Goal: Information Seeking & Learning: Learn about a topic

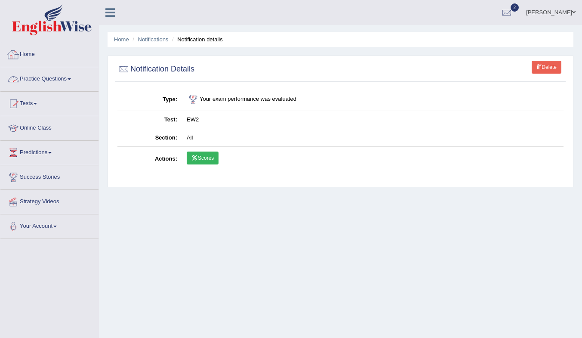
click at [40, 79] on link "Practice Questions" at bounding box center [49, 78] width 98 height 22
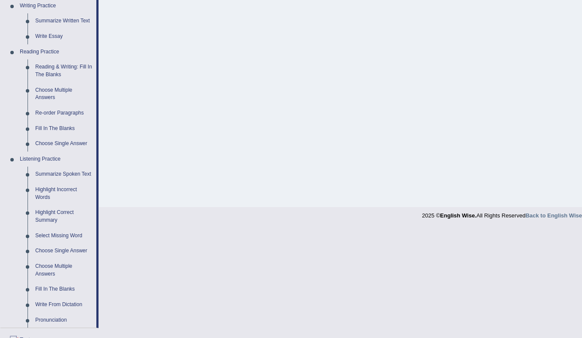
scroll to position [215, 0]
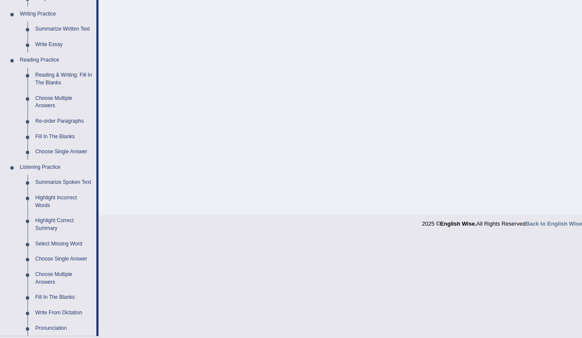
click at [55, 73] on link "Reading & Writing: Fill In The Blanks" at bounding box center [63, 79] width 65 height 23
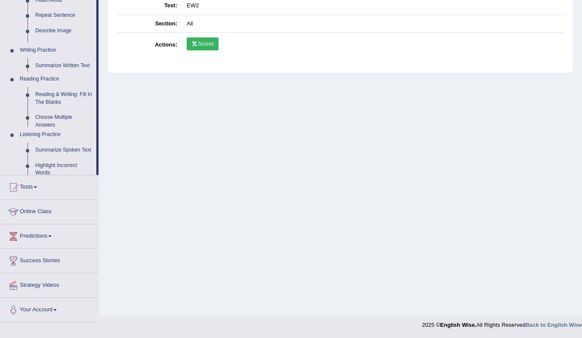
scroll to position [114, 0]
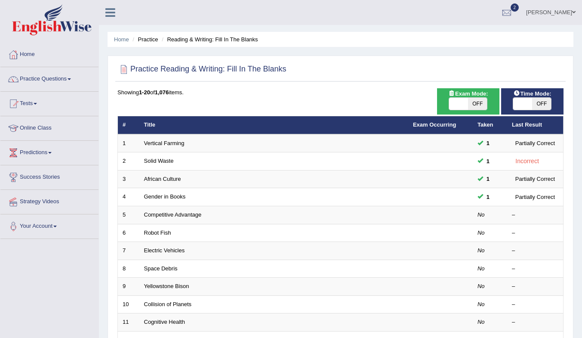
click at [192, 216] on link "Competitive Advantage" at bounding box center [173, 214] width 58 height 6
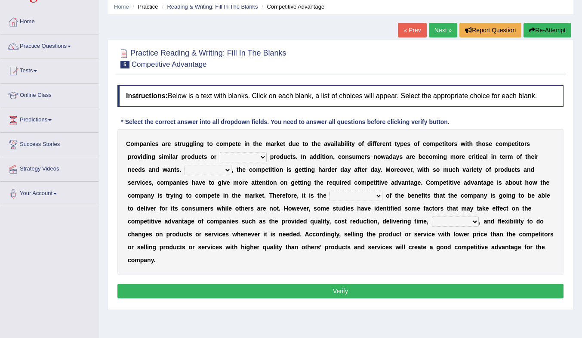
scroll to position [43, 0]
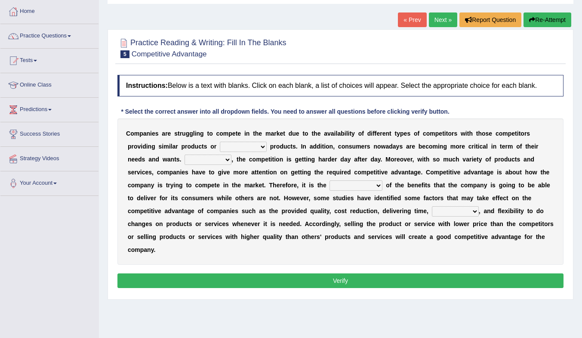
click at [238, 148] on select "constitution restitution substitution institution" at bounding box center [243, 147] width 47 height 10
click at [241, 148] on select "constitution restitution substitution institution" at bounding box center [243, 147] width 47 height 10
click at [250, 147] on select "constitution restitution substitution institution" at bounding box center [243, 147] width 47 height 10
select select "restitution"
click at [220, 142] on select "constitution restitution substitution institution" at bounding box center [243, 147] width 47 height 10
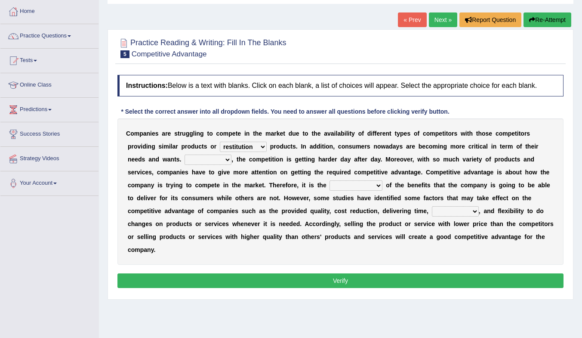
click at [210, 159] on select "However Instead Additionally Therefore" at bounding box center [208, 159] width 47 height 10
click at [219, 159] on select "However Instead Additionally Therefore" at bounding box center [208, 159] width 47 height 10
click at [185, 154] on select "However Instead Additionally Therefore" at bounding box center [208, 159] width 47 height 10
click at [220, 157] on select "However Instead Additionally Therefore" at bounding box center [208, 159] width 47 height 10
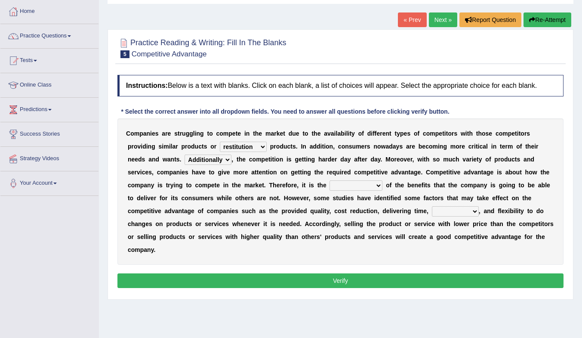
click at [185, 154] on select "However Instead Additionally Therefore" at bounding box center [208, 159] width 47 height 10
click at [346, 184] on select "dissemination ordination determination incarnation" at bounding box center [356, 185] width 53 height 10
click at [207, 155] on select "However Instead Additionally Therefore" at bounding box center [208, 159] width 47 height 10
select select "However"
click at [185, 154] on select "However Instead Additionally Therefore" at bounding box center [208, 159] width 47 height 10
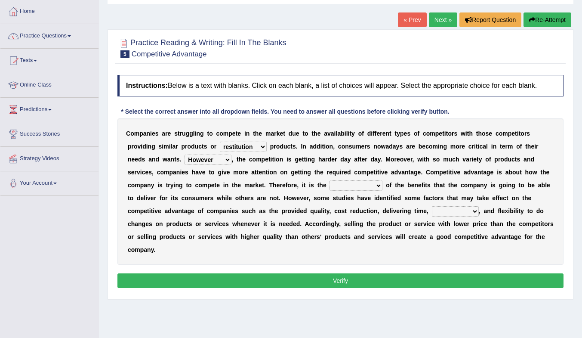
click at [355, 183] on select "dissemination ordination determination incarnation" at bounding box center [356, 185] width 53 height 10
select select "dissemination"
click at [330, 180] on select "dissemination ordination determination incarnation" at bounding box center [356, 185] width 53 height 10
click at [459, 213] on select "captivation aggregation deprivation innovation" at bounding box center [455, 211] width 47 height 10
click at [432, 206] on select "captivation aggregation deprivation innovation" at bounding box center [455, 211] width 47 height 10
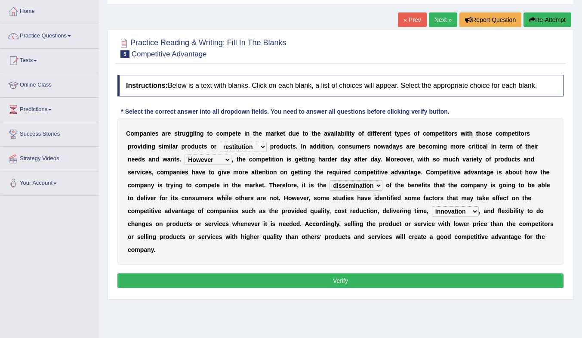
click at [470, 214] on select "captivation aggregation deprivation innovation" at bounding box center [455, 211] width 47 height 10
select select "deprivation"
click at [432, 206] on select "captivation aggregation deprivation innovation" at bounding box center [455, 211] width 47 height 10
click at [465, 281] on button "Verify" at bounding box center [340, 280] width 446 height 15
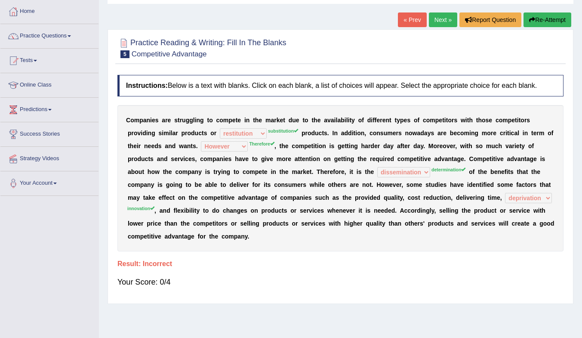
click at [435, 22] on link "Next »" at bounding box center [443, 19] width 28 height 15
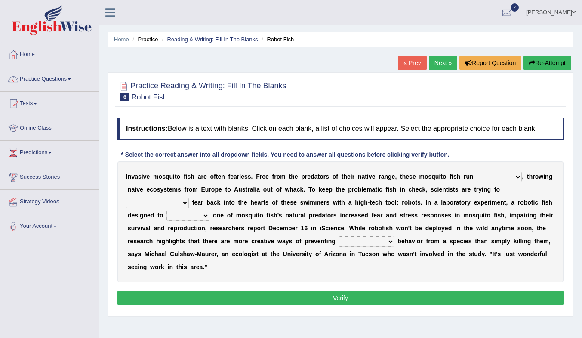
click at [493, 178] on select "occupant flippant rampant concordant" at bounding box center [499, 177] width 45 height 10
select select "concordant"
click at [477, 172] on select "occupant flippant rampant concordant" at bounding box center [499, 177] width 45 height 10
click at [189, 197] on select "accept spike strike drake" at bounding box center [157, 202] width 63 height 10
select select "accept"
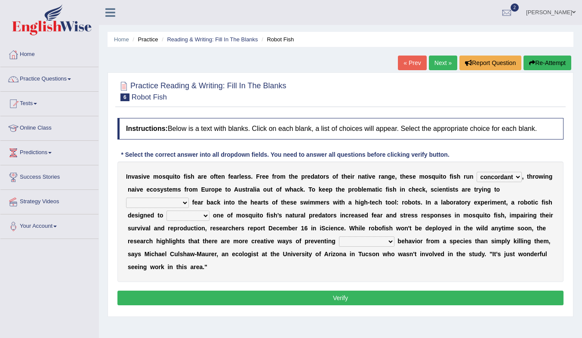
click at [189, 197] on select "accept spike strike drake" at bounding box center [157, 202] width 63 height 10
click at [167, 214] on select "bequest mimic battle conquest" at bounding box center [188, 215] width 43 height 10
select select "conquest"
click at [167, 210] on select "bequest mimic battle conquest" at bounding box center [188, 215] width 43 height 10
click at [339, 244] on select "unprivileged unprecedented uncharted unwanted" at bounding box center [367, 241] width 56 height 10
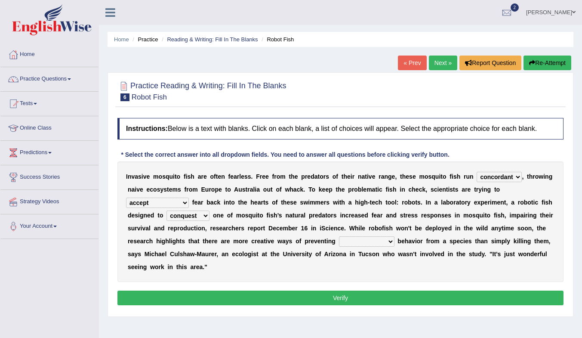
select select "unprecedented"
click at [339, 236] on select "unprivileged unprecedented uncharted unwanted" at bounding box center [367, 241] width 56 height 10
click at [364, 301] on button "Verify" at bounding box center [340, 297] width 446 height 15
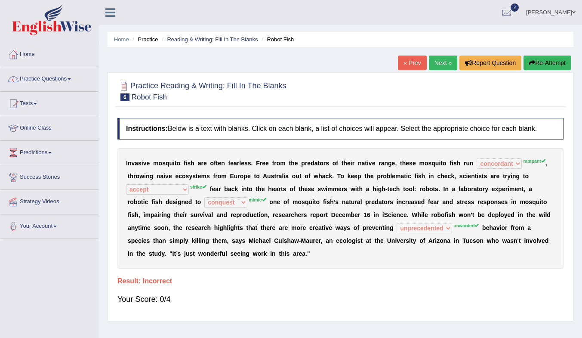
click at [407, 305] on div "Your Score: 0/4" at bounding box center [340, 299] width 446 height 21
click at [436, 62] on link "Next »" at bounding box center [443, 63] width 28 height 15
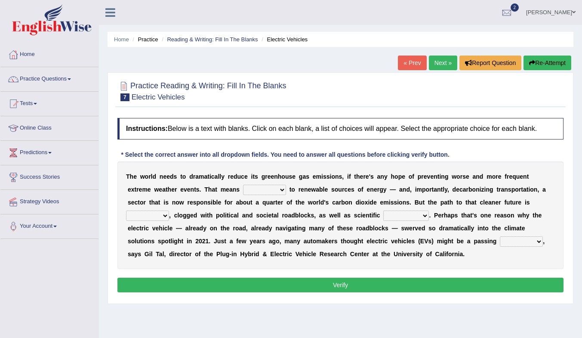
click at [259, 191] on select "grafting drafting crafting shifting" at bounding box center [264, 190] width 43 height 10
select select "crafting"
click at [243, 185] on select "grafting drafting crafting shifting" at bounding box center [264, 190] width 43 height 10
click at [143, 215] on select "daunting daunted daunt dauntless" at bounding box center [147, 215] width 43 height 10
select select "daunted"
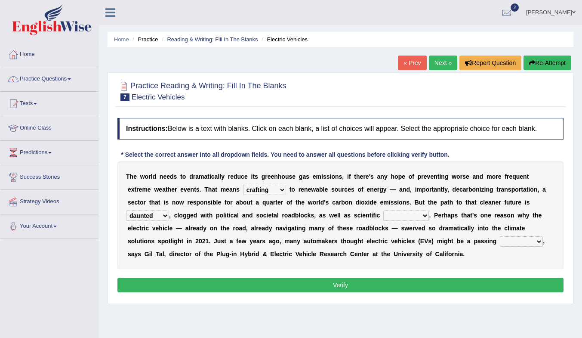
click at [126, 210] on select "daunting daunted daunt dauntless" at bounding box center [147, 215] width 43 height 10
click at [413, 217] on select "spectacles obstacles tentacles receptacles" at bounding box center [406, 215] width 46 height 10
select select "obstacles"
click at [383, 210] on select "spectacles obstacles tentacles receptacles" at bounding box center [406, 215] width 46 height 10
click at [155, 215] on select "daunting daunted daunt dauntless" at bounding box center [147, 215] width 43 height 10
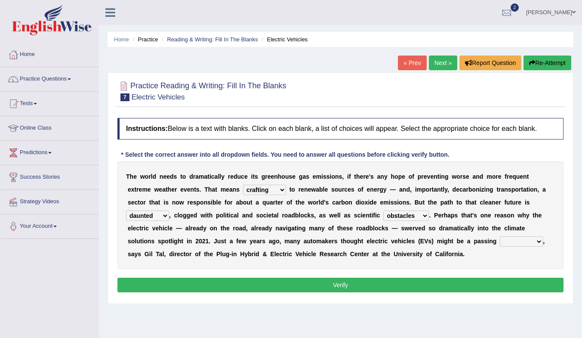
select select "dauntless"
click at [126, 210] on select "daunting daunted daunt dauntless" at bounding box center [147, 215] width 43 height 10
click at [503, 243] on select "fad gad tad lad" at bounding box center [521, 241] width 43 height 10
select select "gad"
click at [500, 236] on select "fad gad tad lad" at bounding box center [521, 241] width 43 height 10
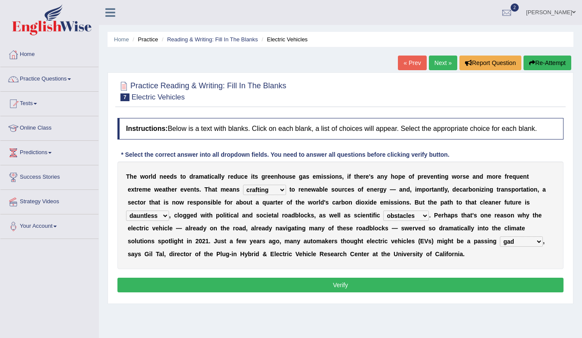
click at [493, 285] on button "Verify" at bounding box center [340, 285] width 446 height 15
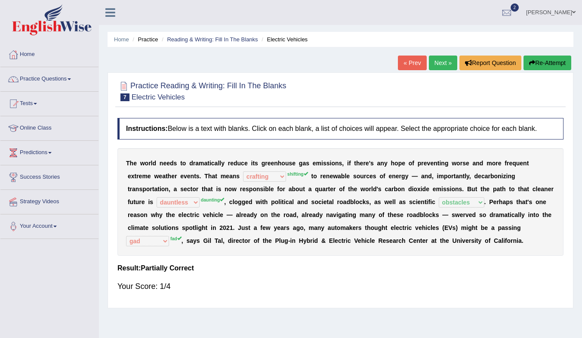
click at [438, 60] on link "Next »" at bounding box center [443, 63] width 28 height 15
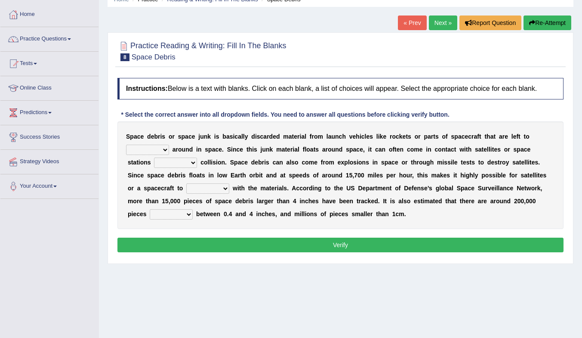
scroll to position [43, 0]
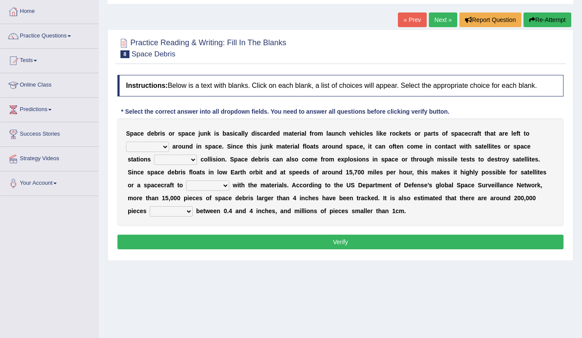
click at [152, 143] on select "twist center roam loll" at bounding box center [147, 147] width 43 height 10
select select "roam"
click at [126, 142] on select "twist center roam loll" at bounding box center [147, 147] width 43 height 10
click at [179, 160] on select "risks risk risked risking" at bounding box center [175, 159] width 43 height 10
select select "risk"
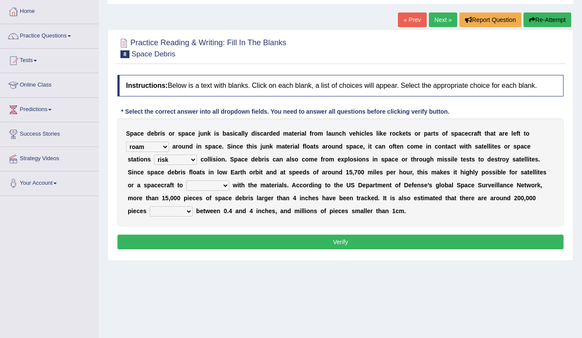
click at [154, 154] on select "risks risk risked risking" at bounding box center [175, 159] width 43 height 10
click at [208, 185] on select "collect collate collide collocate" at bounding box center [207, 185] width 43 height 10
select select "collate"
click at [186, 180] on select "collect collate collide collocate" at bounding box center [207, 185] width 43 height 10
click at [171, 210] on select "sized sizing size sizes" at bounding box center [171, 211] width 43 height 10
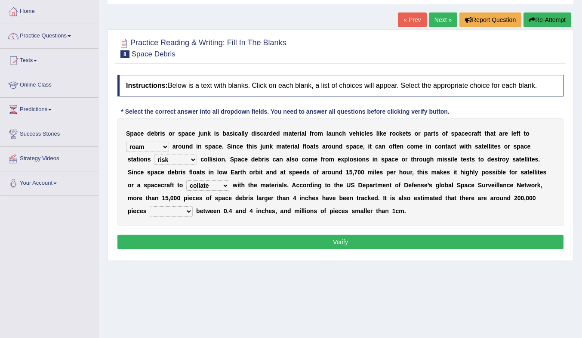
select select "sizes"
click at [150, 206] on select "sized sizing size sizes" at bounding box center [171, 211] width 43 height 10
click at [299, 245] on button "Verify" at bounding box center [340, 241] width 446 height 15
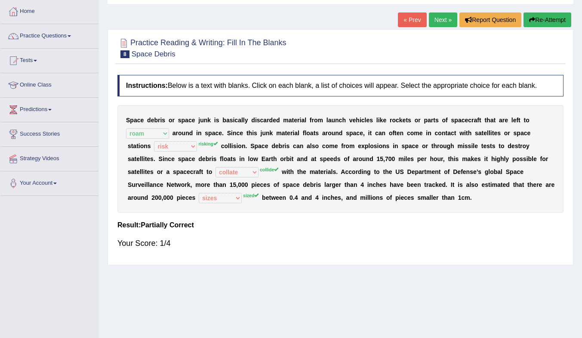
click at [446, 20] on link "Next »" at bounding box center [443, 19] width 28 height 15
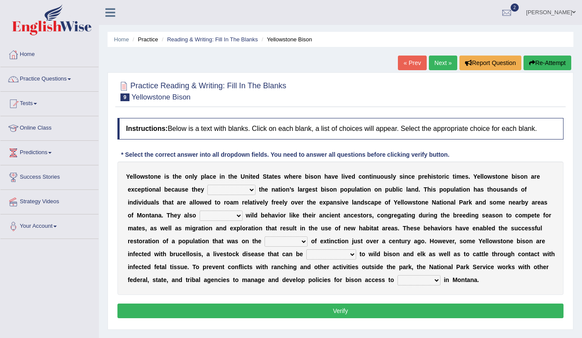
click at [224, 190] on select "congregate comprise consist compromise" at bounding box center [231, 190] width 48 height 10
select select "congregate"
click at [207, 185] on select "congregate comprise consist compromise" at bounding box center [231, 190] width 48 height 10
click at [231, 221] on select "exhibit disregard resist encourage" at bounding box center [221, 215] width 43 height 10
select select "encourage"
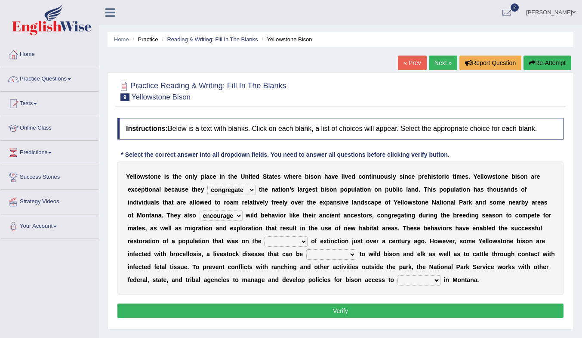
click at [200, 210] on select "exhibit disregard resist encourage" at bounding box center [221, 215] width 43 height 10
click at [238, 269] on b "n" at bounding box center [237, 266] width 4 height 7
click at [290, 241] on select "brine brink danger brindle" at bounding box center [286, 241] width 43 height 10
select select "brine"
click at [265, 236] on select "brine brink danger brindle" at bounding box center [286, 241] width 43 height 10
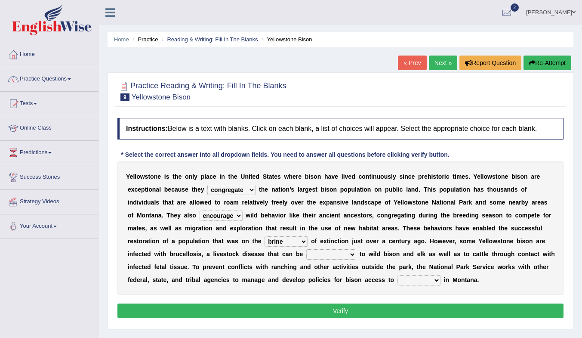
click at [328, 253] on select "transplanted transported transgressed transmitted" at bounding box center [331, 254] width 50 height 10
click at [306, 249] on select "transplanted transported transgressed transmitted" at bounding box center [331, 254] width 50 height 10
click at [340, 253] on select "transplanted transported transgressed transmitted" at bounding box center [331, 254] width 50 height 10
select select "transgressed"
click at [306, 249] on select "transplanted transported transgressed transmitted" at bounding box center [331, 254] width 50 height 10
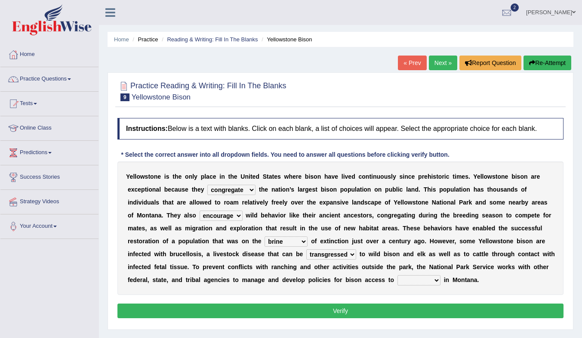
click at [417, 277] on select "habitat habitat habitant food" at bounding box center [419, 280] width 43 height 10
select select "habitat"
click at [398, 275] on select "habitat habitat habitant food" at bounding box center [419, 280] width 43 height 10
click at [430, 308] on button "Verify" at bounding box center [340, 310] width 446 height 15
